Goal: Task Accomplishment & Management: Complete application form

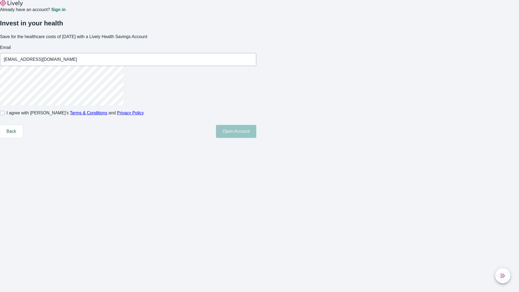
click at [4, 115] on input "I agree with Lively’s Terms & Conditions and Privacy Policy" at bounding box center [2, 113] width 4 height 4
checkbox input "true"
click at [256, 138] on button "Open Account" at bounding box center [236, 131] width 40 height 13
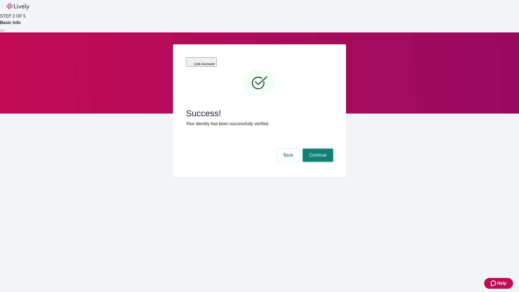
click at [317, 149] on button "Continue" at bounding box center [318, 155] width 30 height 13
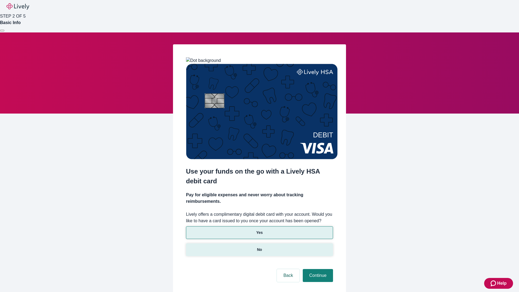
click at [259, 247] on p "No" at bounding box center [259, 250] width 5 height 6
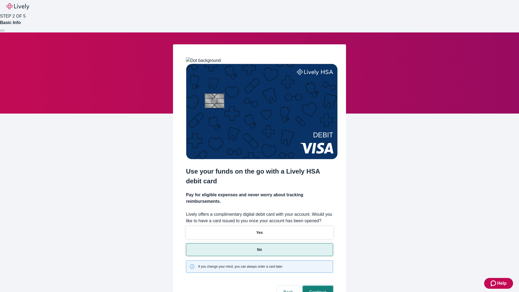
click at [317, 286] on button "Continue" at bounding box center [318, 292] width 30 height 13
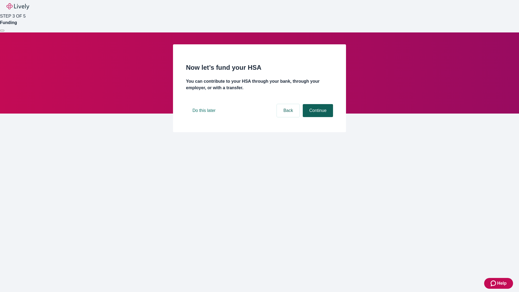
click at [317, 117] on button "Continue" at bounding box center [318, 110] width 30 height 13
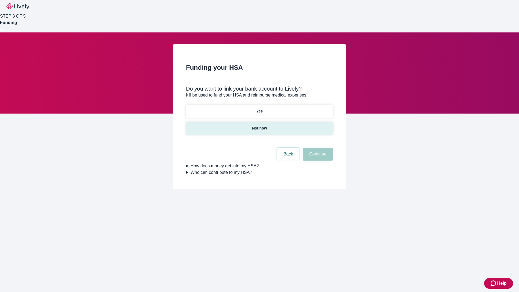
click at [259, 126] on p "Not now" at bounding box center [259, 129] width 15 height 6
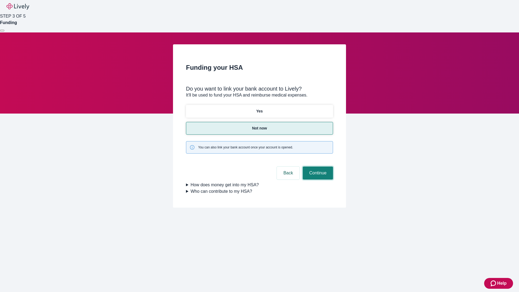
click at [317, 167] on button "Continue" at bounding box center [318, 173] width 30 height 13
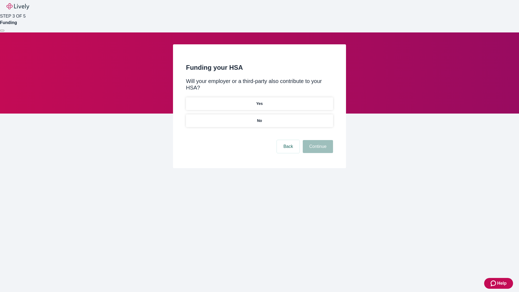
click at [259, 118] on p "No" at bounding box center [259, 121] width 5 height 6
click at [317, 140] on button "Continue" at bounding box center [318, 146] width 30 height 13
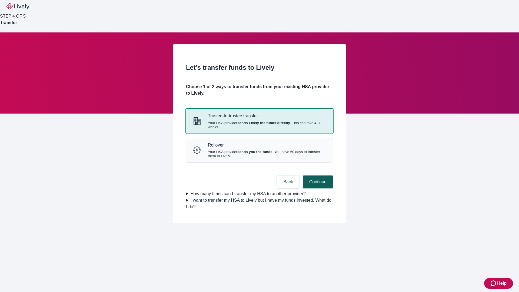
click at [259, 125] on strong "sends Lively the funds directly" at bounding box center [264, 123] width 53 height 4
click at [317, 189] on button "Continue" at bounding box center [318, 182] width 30 height 13
